Goal: Information Seeking & Learning: Learn about a topic

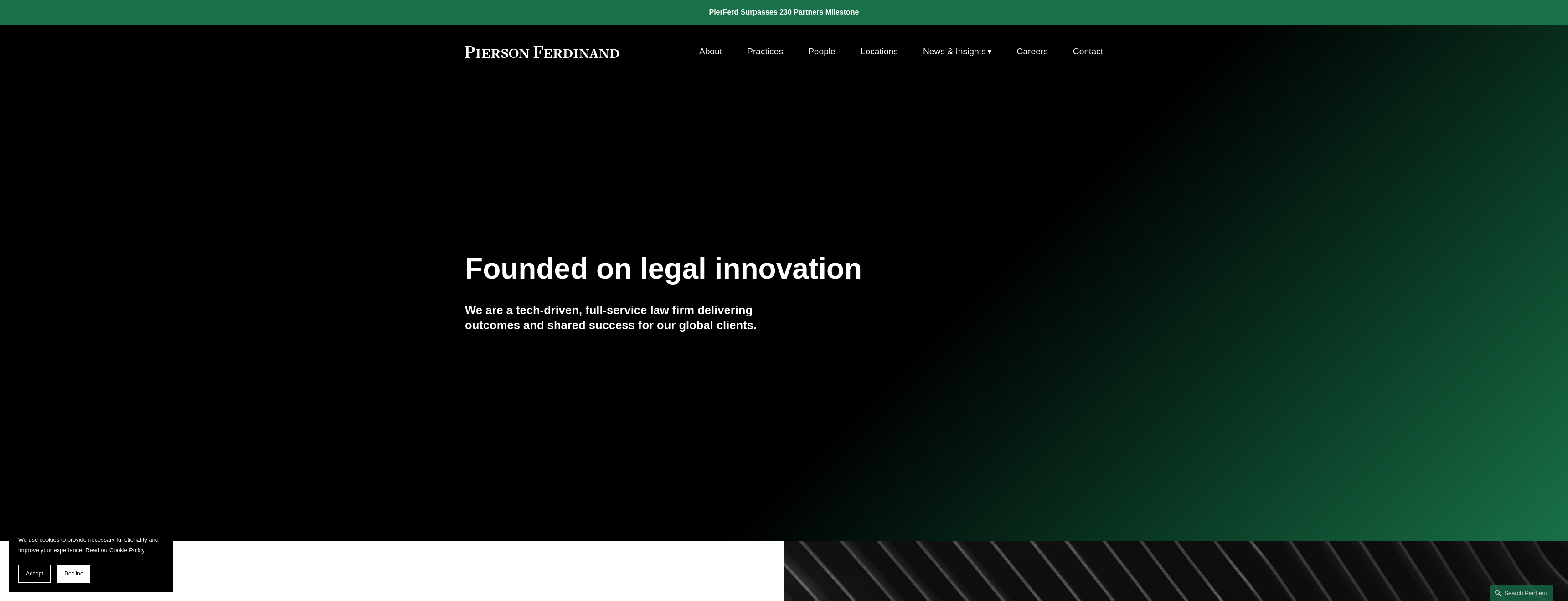
click at [767, 50] on link "Practices" at bounding box center [765, 51] width 36 height 17
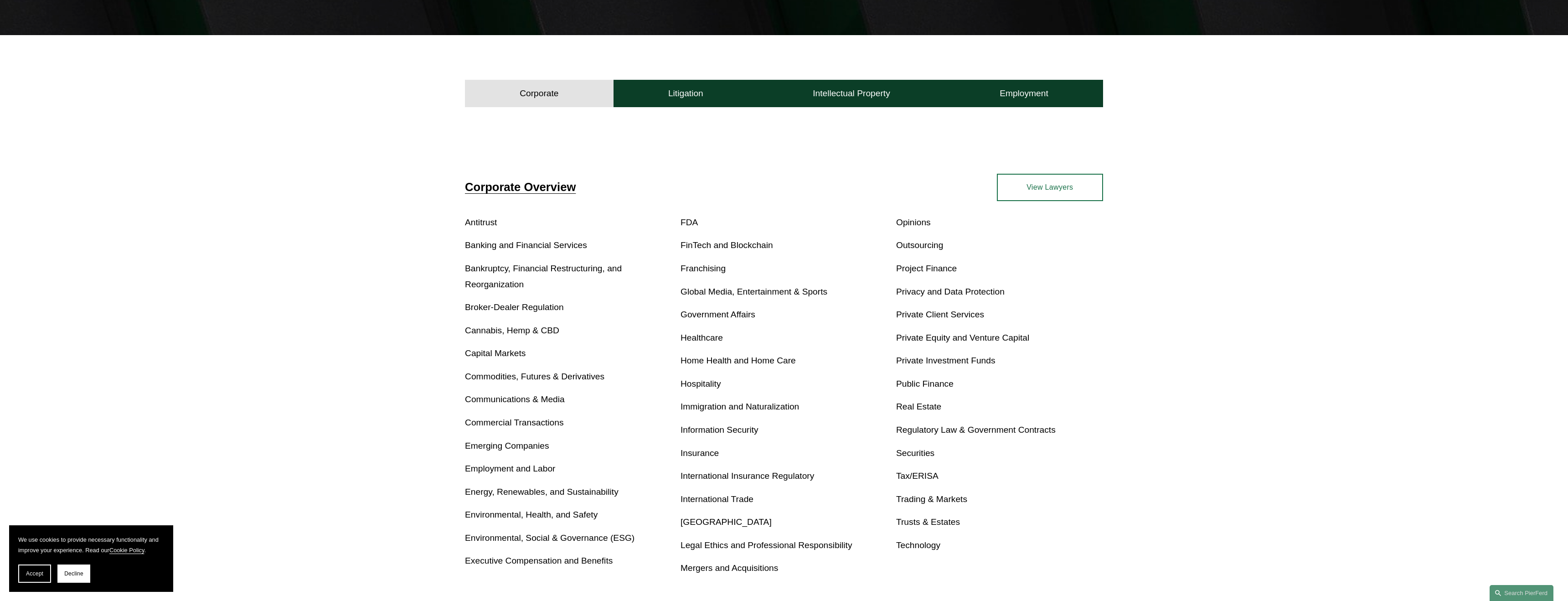
scroll to position [384, 0]
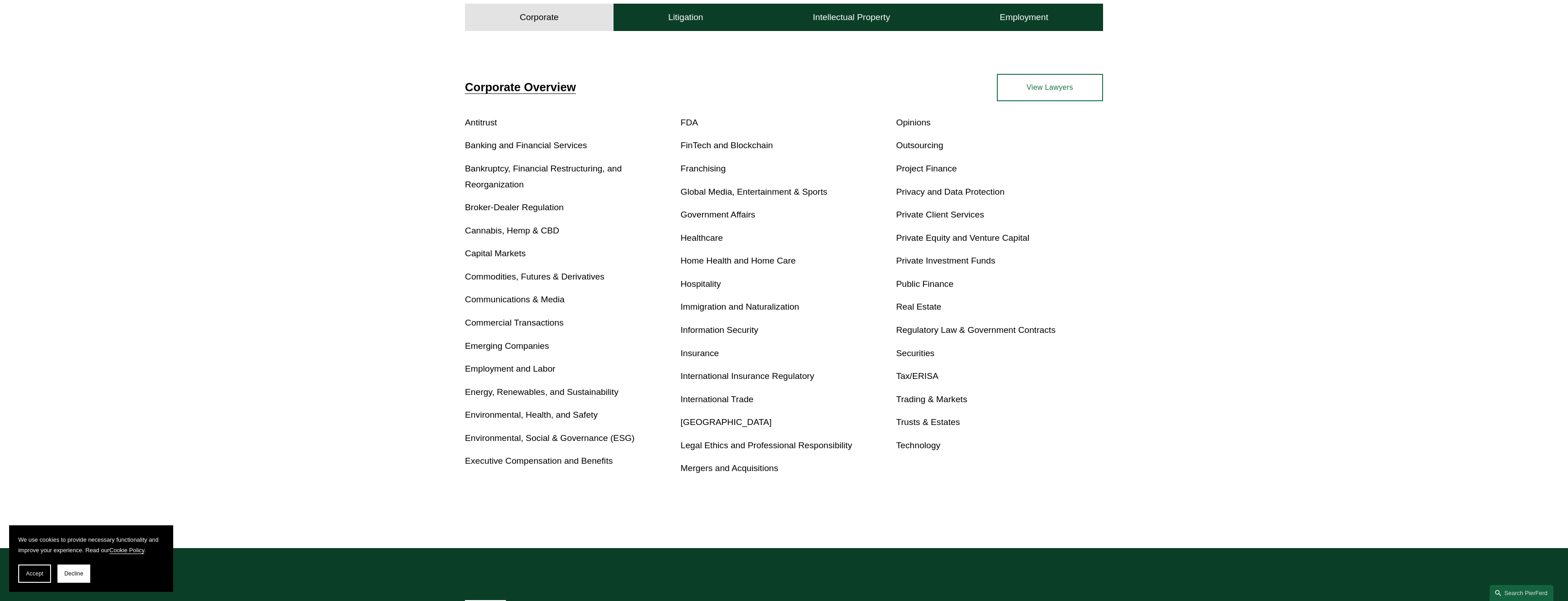
click at [725, 468] on link "Mergers and Acquisitions" at bounding box center [729, 468] width 97 height 10
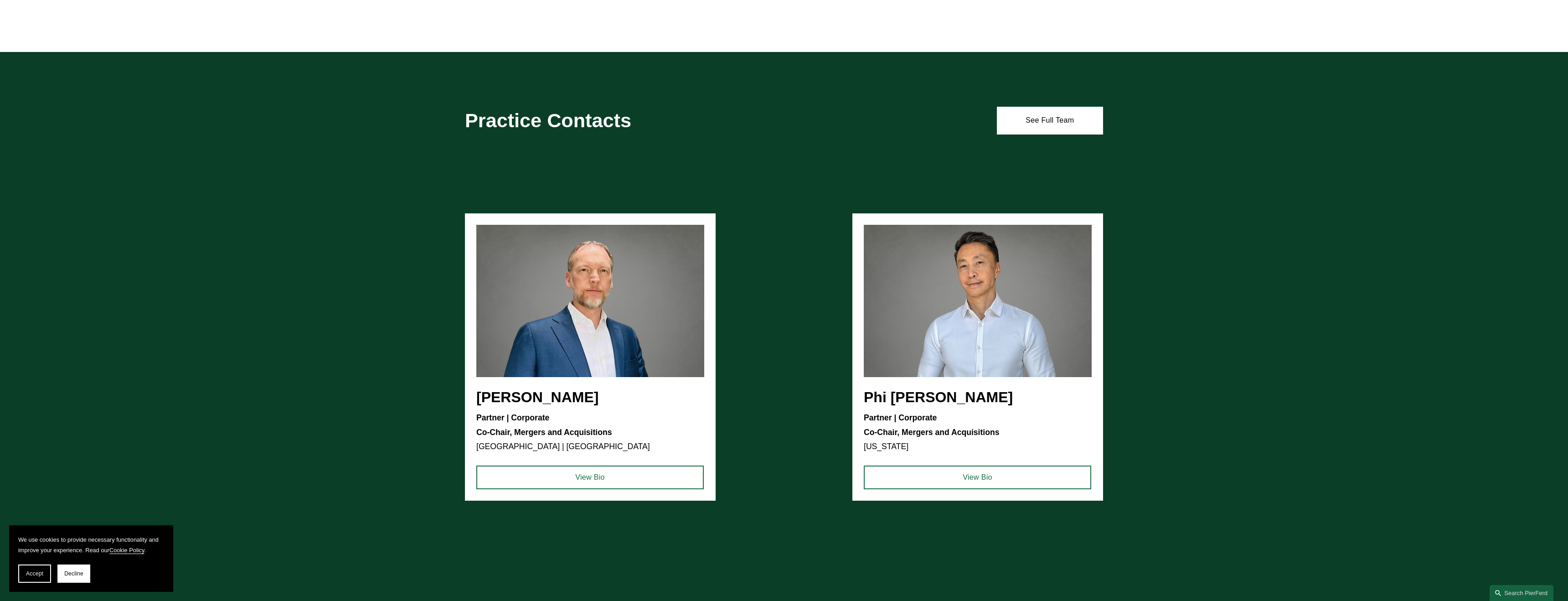
scroll to position [725, 0]
